Goal: Check status

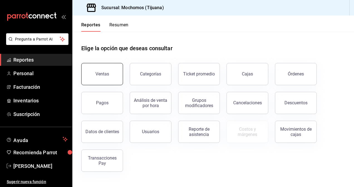
click at [106, 70] on button "Ventas" at bounding box center [102, 74] width 42 height 22
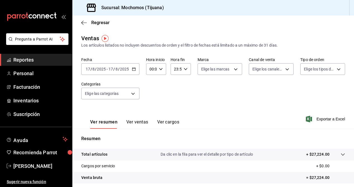
click at [132, 70] on icon "button" at bounding box center [134, 69] width 4 height 4
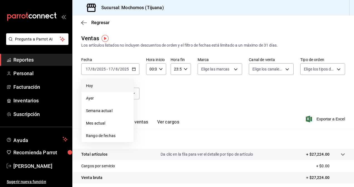
click at [121, 83] on span "Hoy" at bounding box center [107, 86] width 43 height 6
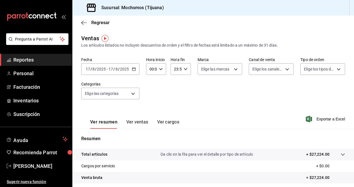
click at [133, 71] on \(Stroke\) "button" at bounding box center [133, 69] width 3 height 3
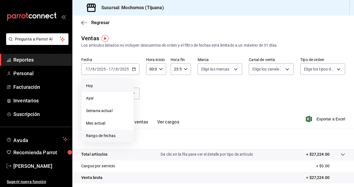
click at [110, 133] on li "Rango de fechas" at bounding box center [107, 136] width 52 height 13
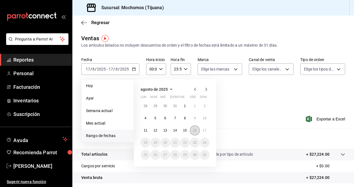
click at [193, 131] on abbr "16" at bounding box center [195, 131] width 4 height 4
click at [203, 130] on abbr "17" at bounding box center [205, 131] width 4 height 4
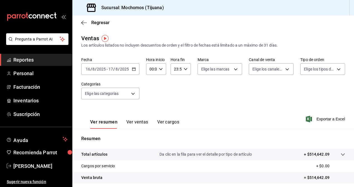
click at [160, 70] on icon "button" at bounding box center [161, 69] width 4 height 4
click at [150, 96] on button "05" at bounding box center [151, 94] width 8 height 11
type input "05:00"
click at [160, 84] on span "00" at bounding box center [160, 83] width 1 height 4
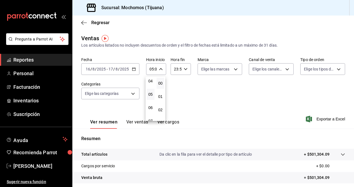
click at [184, 70] on div at bounding box center [177, 93] width 354 height 187
click at [184, 70] on icon "button" at bounding box center [186, 69] width 4 height 4
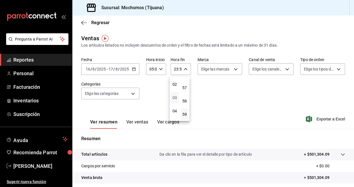
scroll to position [53, 0]
click at [175, 96] on span "05" at bounding box center [174, 97] width 1 height 4
click at [188, 83] on button "00" at bounding box center [185, 83] width 8 height 11
type input "05:00"
click at [217, 88] on div at bounding box center [177, 93] width 354 height 187
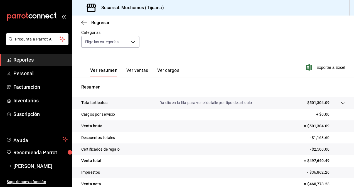
scroll to position [79, 0]
